Goal: Task Accomplishment & Management: Use online tool/utility

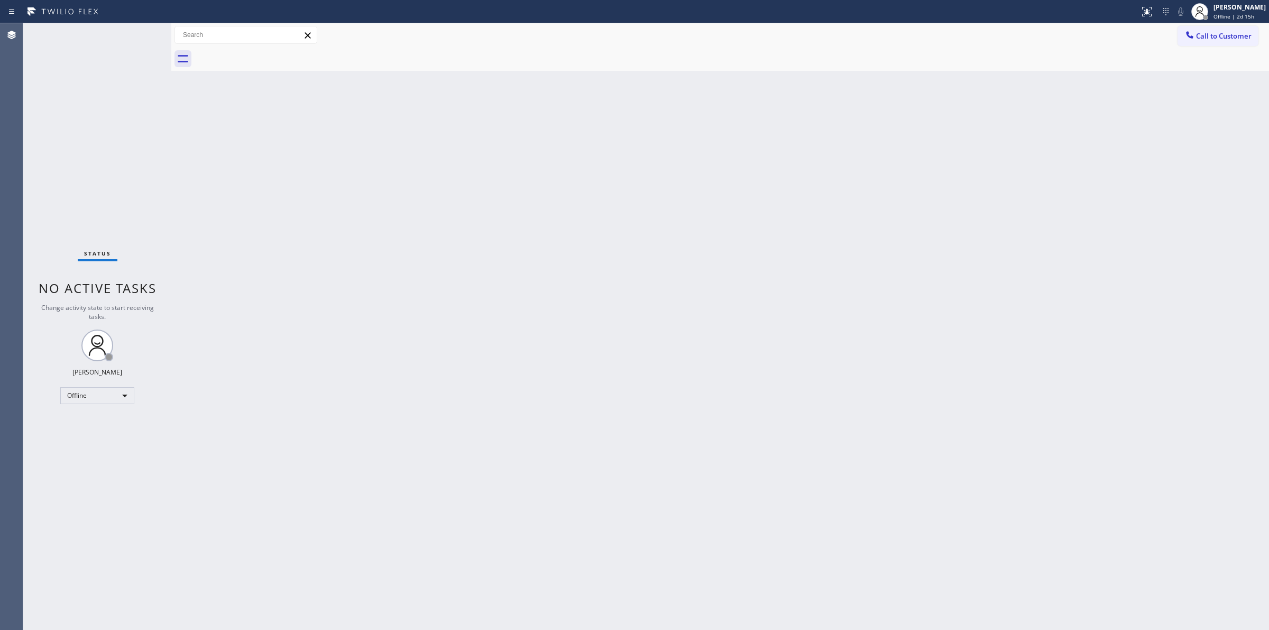
click at [1210, 262] on div "Back to Dashboard Change Sender ID Customers Technicians Select a contact Outbo…" at bounding box center [719, 326] width 1097 height 606
click at [1233, 14] on span "Offline | 2d 15h" at bounding box center [1233, 16] width 41 height 7
click at [1188, 70] on button "Unavailable" at bounding box center [1216, 70] width 106 height 14
click at [1166, 157] on div "Back to Dashboard Change Sender ID Customers Technicians Select a contact Outbo…" at bounding box center [719, 326] width 1097 height 606
click at [443, 628] on div "Back to Dashboard Change Sender ID Customers Technicians Select a contact Outbo…" at bounding box center [719, 326] width 1097 height 606
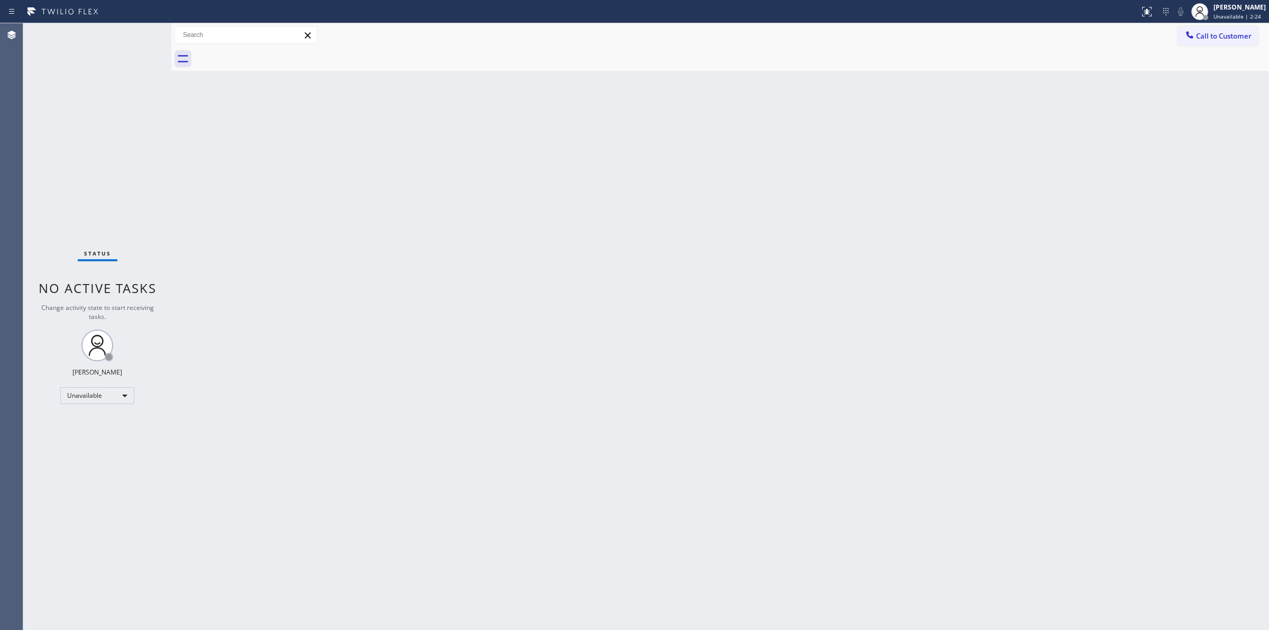
drag, startPoint x: 1180, startPoint y: 147, endPoint x: 1188, endPoint y: 139, distance: 11.2
click at [1188, 139] on div "Back to Dashboard Change Sender ID Customers Technicians Select a contact Outbo…" at bounding box center [719, 326] width 1097 height 606
click at [1130, 221] on div "Back to Dashboard Change Sender ID Customers Technicians Select a contact Outbo…" at bounding box center [719, 326] width 1097 height 606
click at [1164, 154] on div "Back to Dashboard Change Sender ID Customers Technicians Select a contact Outbo…" at bounding box center [719, 326] width 1097 height 606
